Goal: Information Seeking & Learning: Find specific fact

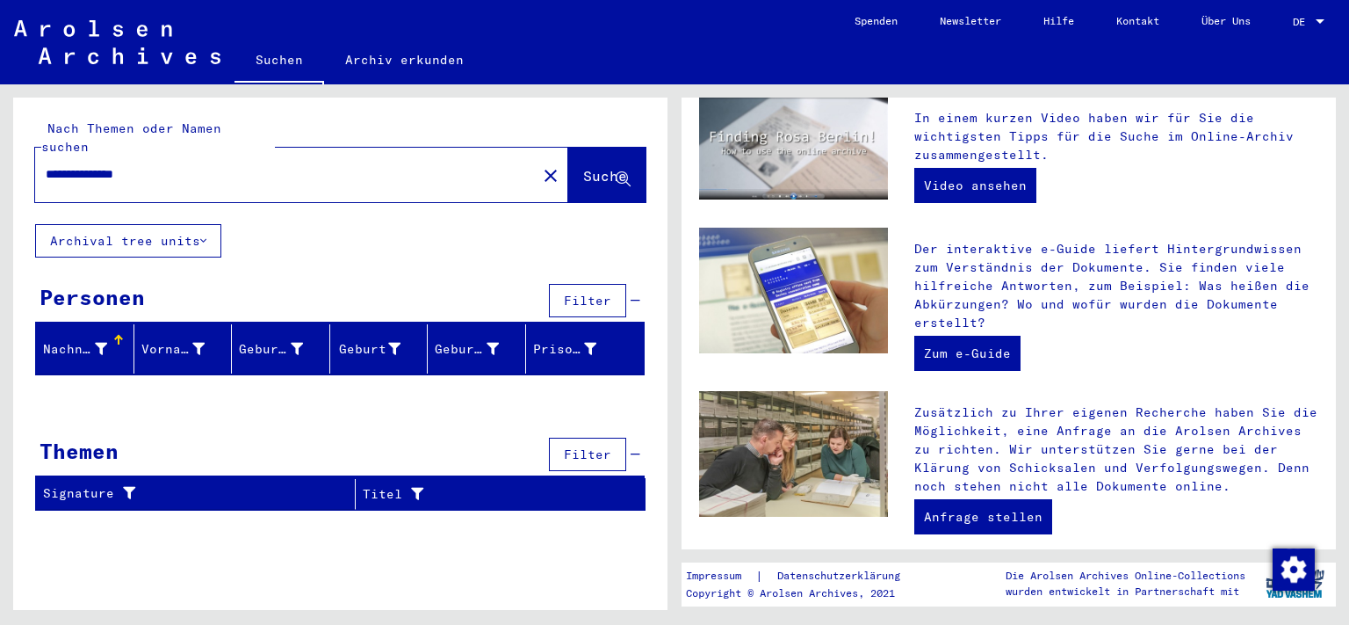
scroll to position [387, 0]
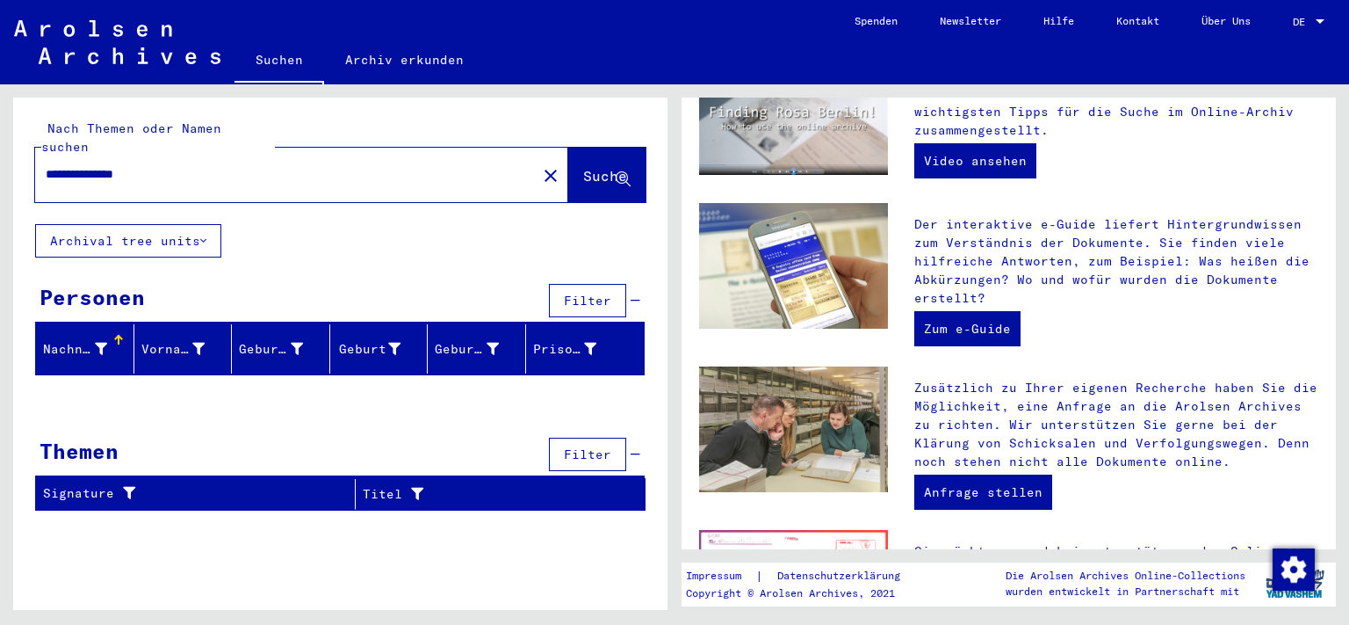
click at [106, 165] on input "**********" at bounding box center [281, 174] width 470 height 18
click at [587, 167] on span "Suche" at bounding box center [605, 176] width 44 height 18
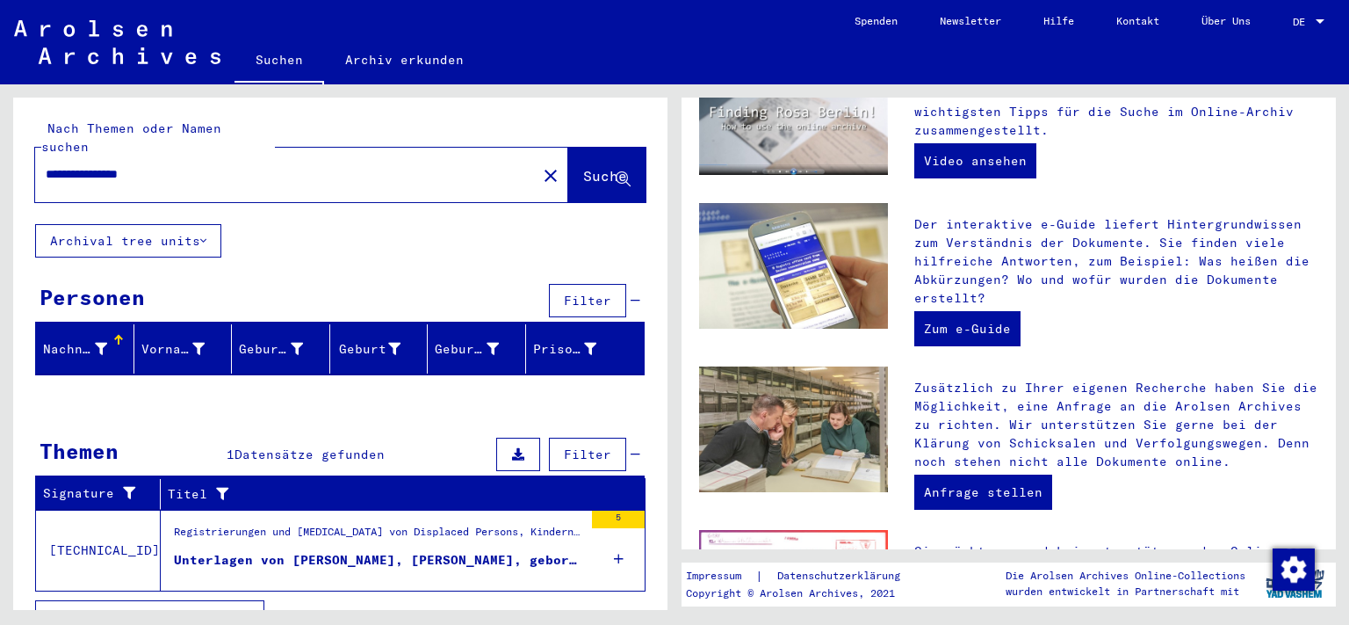
drag, startPoint x: 199, startPoint y: 160, endPoint x: 24, endPoint y: 165, distance: 174.9
click at [46, 165] on input "**********" at bounding box center [281, 174] width 470 height 18
click at [616, 172] on icon at bounding box center [623, 179] width 15 height 15
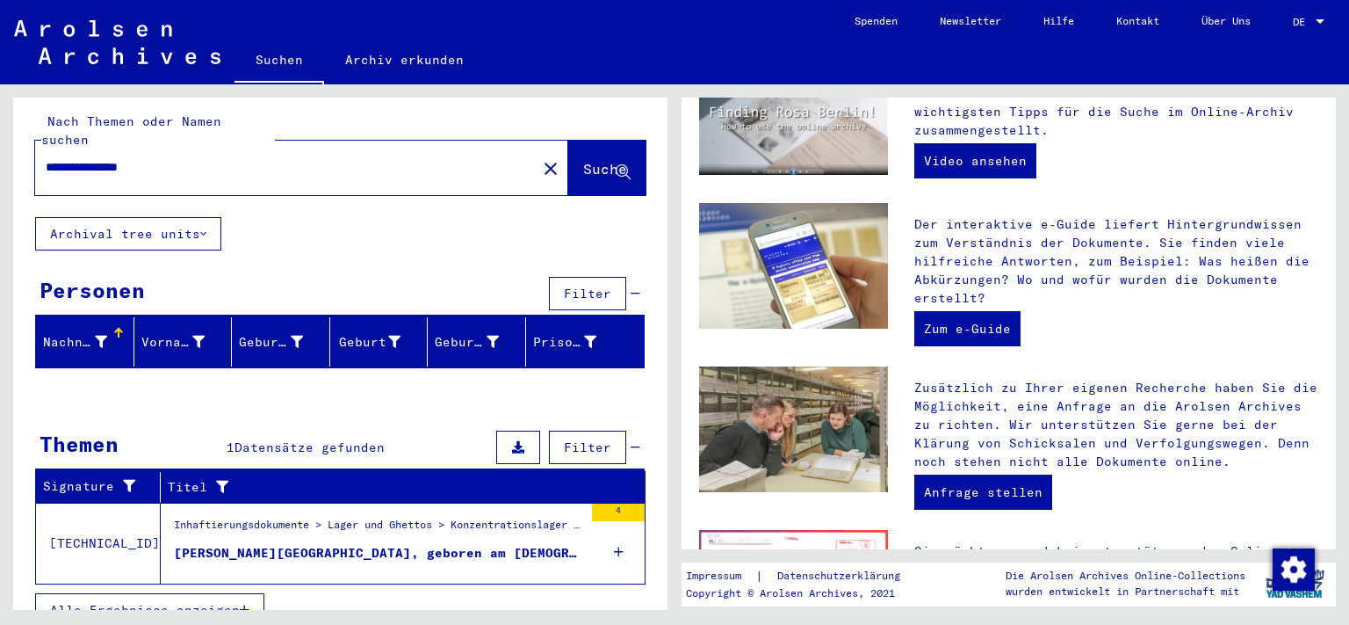
scroll to position [11, 0]
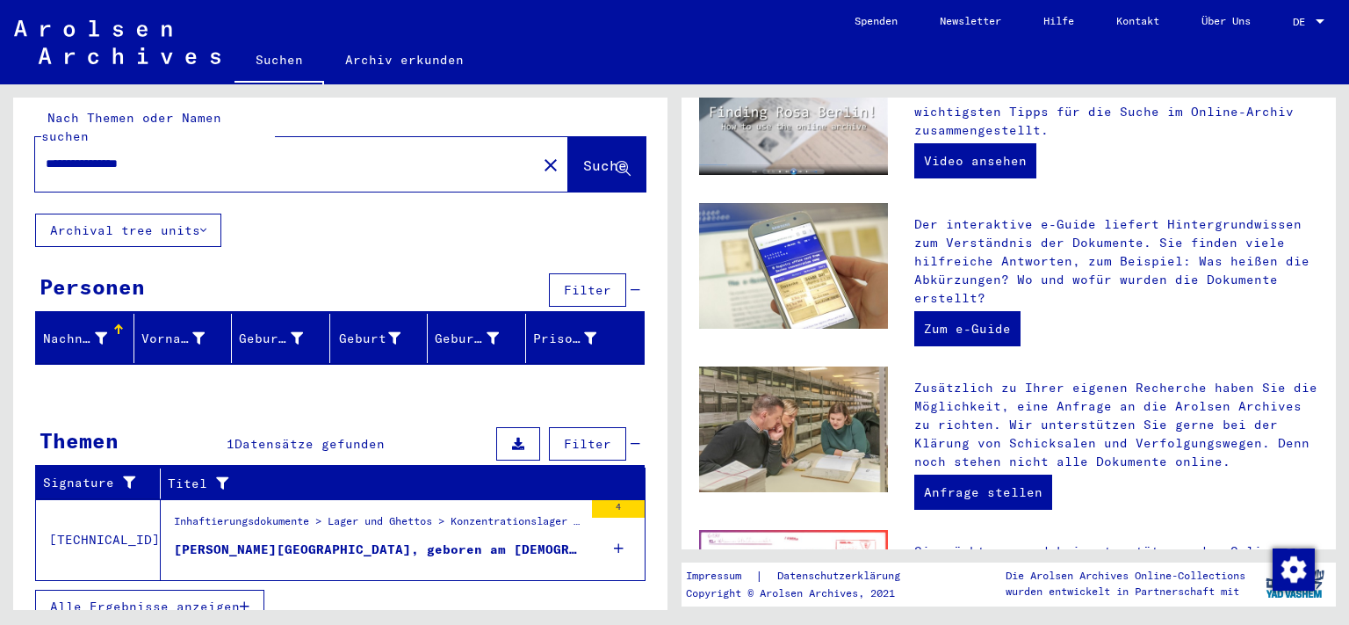
click at [368, 540] on div "[PERSON_NAME][GEOGRAPHIC_DATA], geboren am [DEMOGRAPHIC_DATA]" at bounding box center [378, 549] width 409 height 18
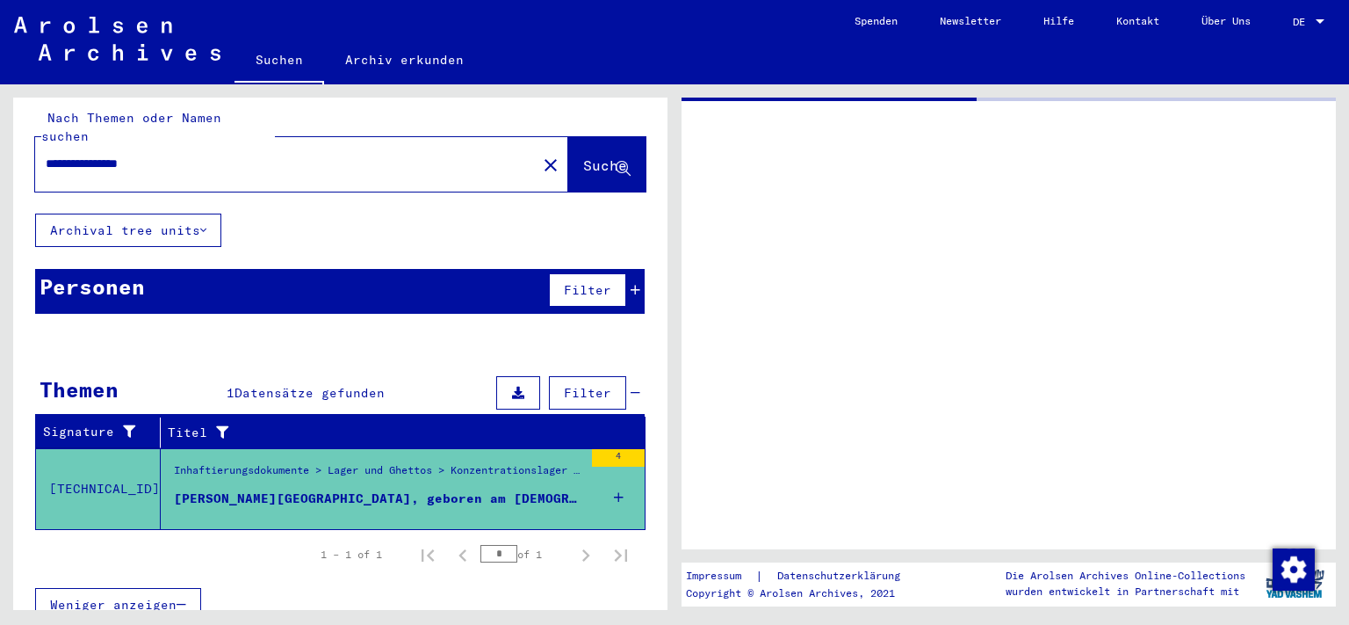
scroll to position [9, 0]
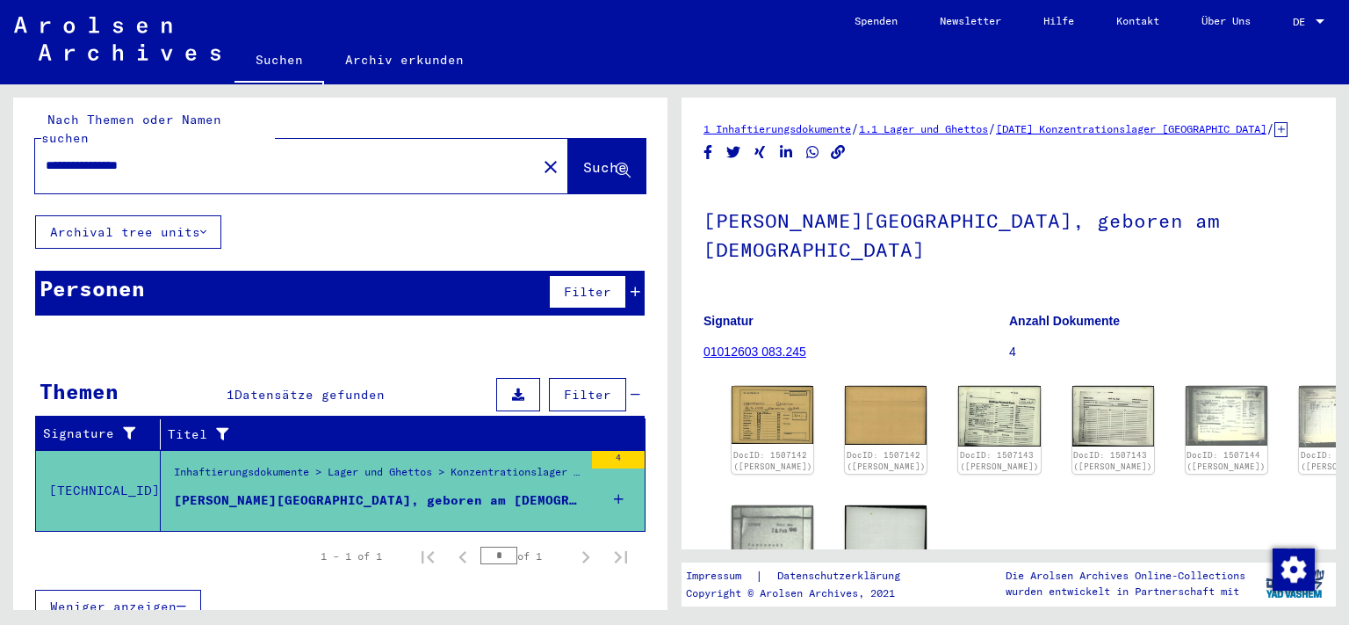
click at [1313, 18] on div at bounding box center [1320, 22] width 16 height 12
click at [1284, 33] on span "English" at bounding box center [1275, 31] width 43 height 13
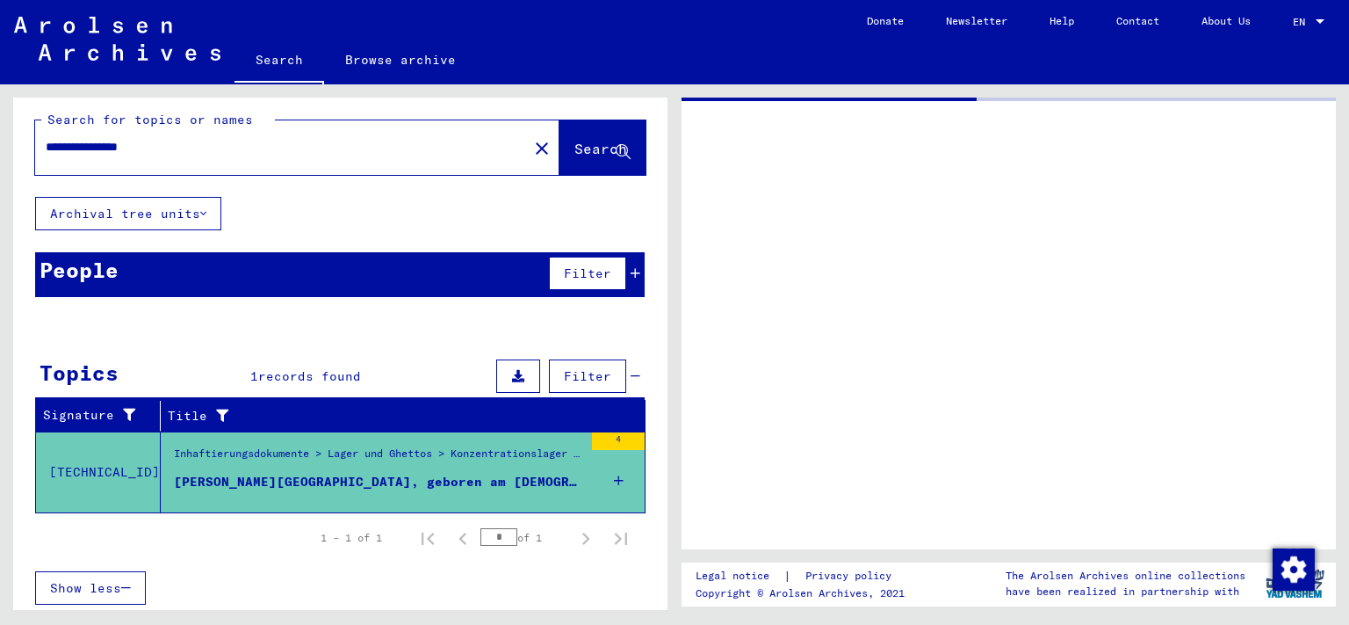
type input "*******"
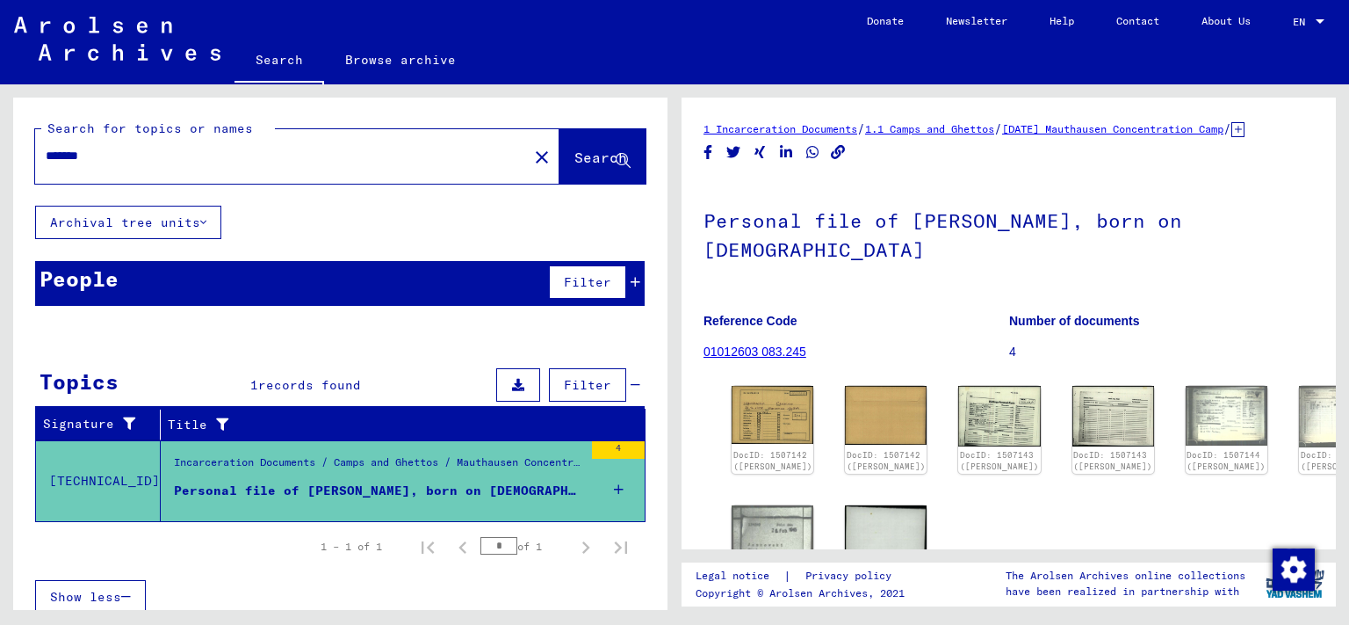
click at [1232, 137] on icon at bounding box center [1238, 129] width 13 height 15
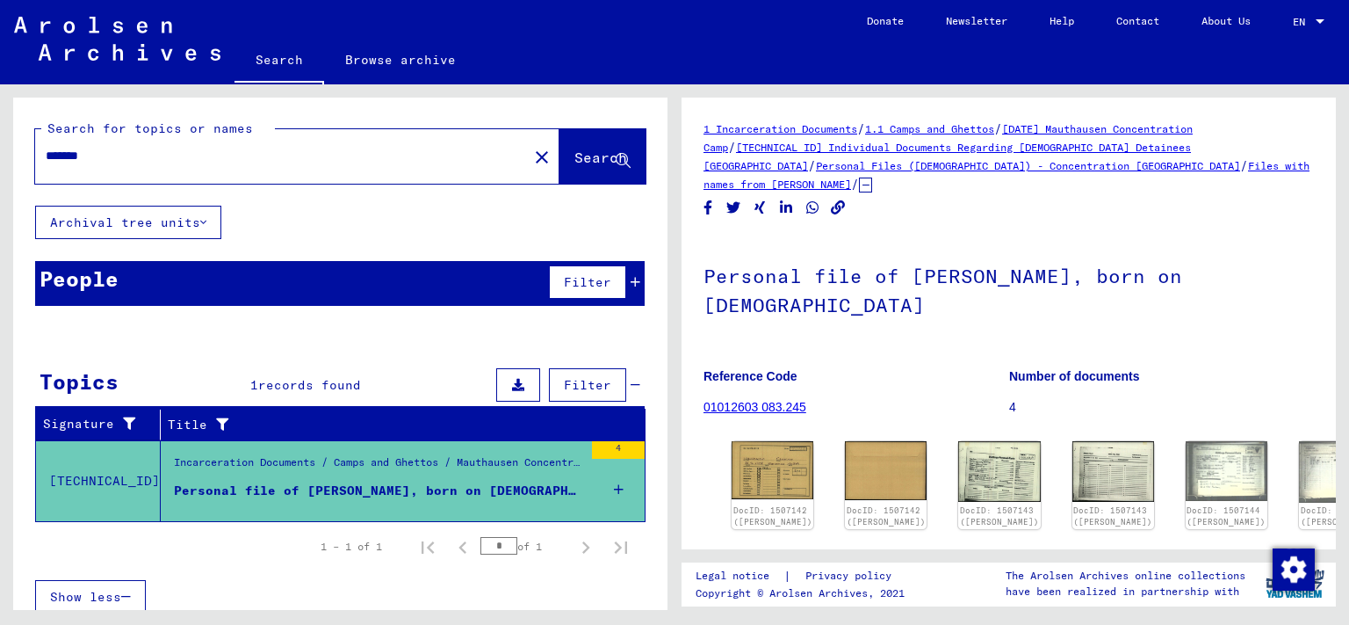
drag, startPoint x: 697, startPoint y: 125, endPoint x: 873, endPoint y: 128, distance: 176.6
click at [873, 128] on yv-its-full-details "1 Incarceration Documents / 1.1 Camps and Ghettos / [DATE] [GEOGRAPHIC_DATA] Co…" at bounding box center [1009, 460] width 654 height 683
copy link "1 Incarceration Documents"
drag, startPoint x: 821, startPoint y: 385, endPoint x: 705, endPoint y: 391, distance: 116.1
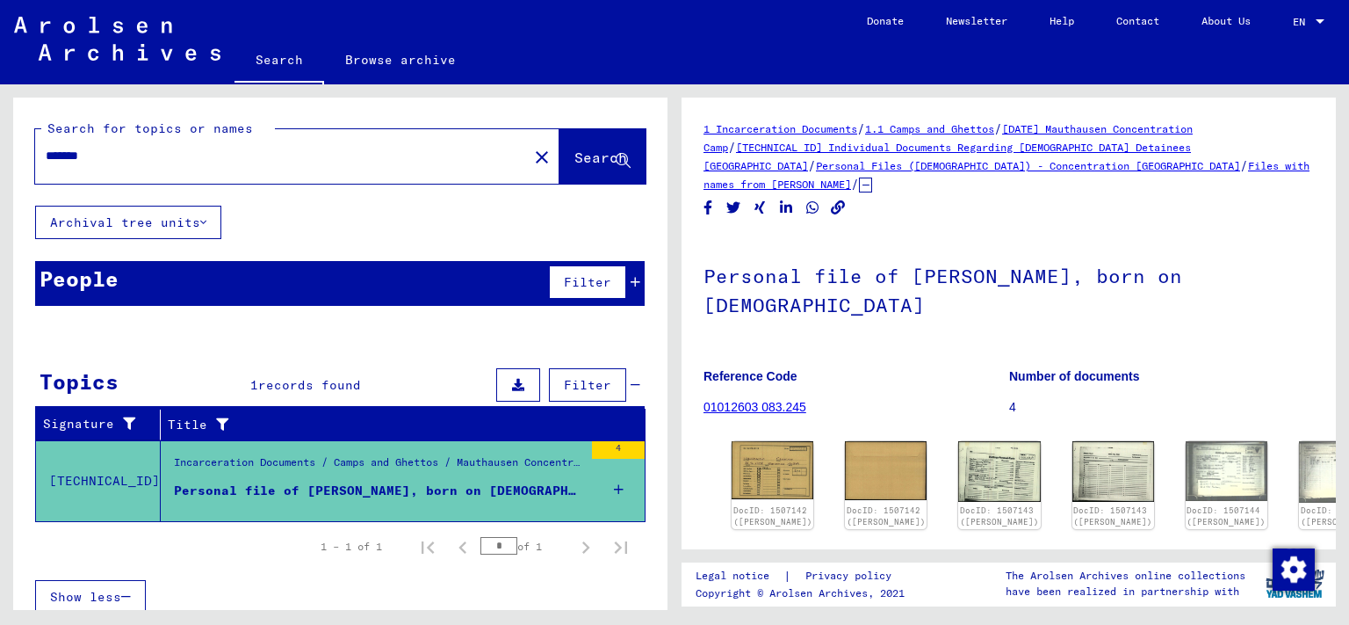
click at [705, 391] on figure "Reference Code 01012603 083.245" at bounding box center [856, 394] width 305 height 79
copy link "01012603 083.245"
